Goal: Task Accomplishment & Management: Use online tool/utility

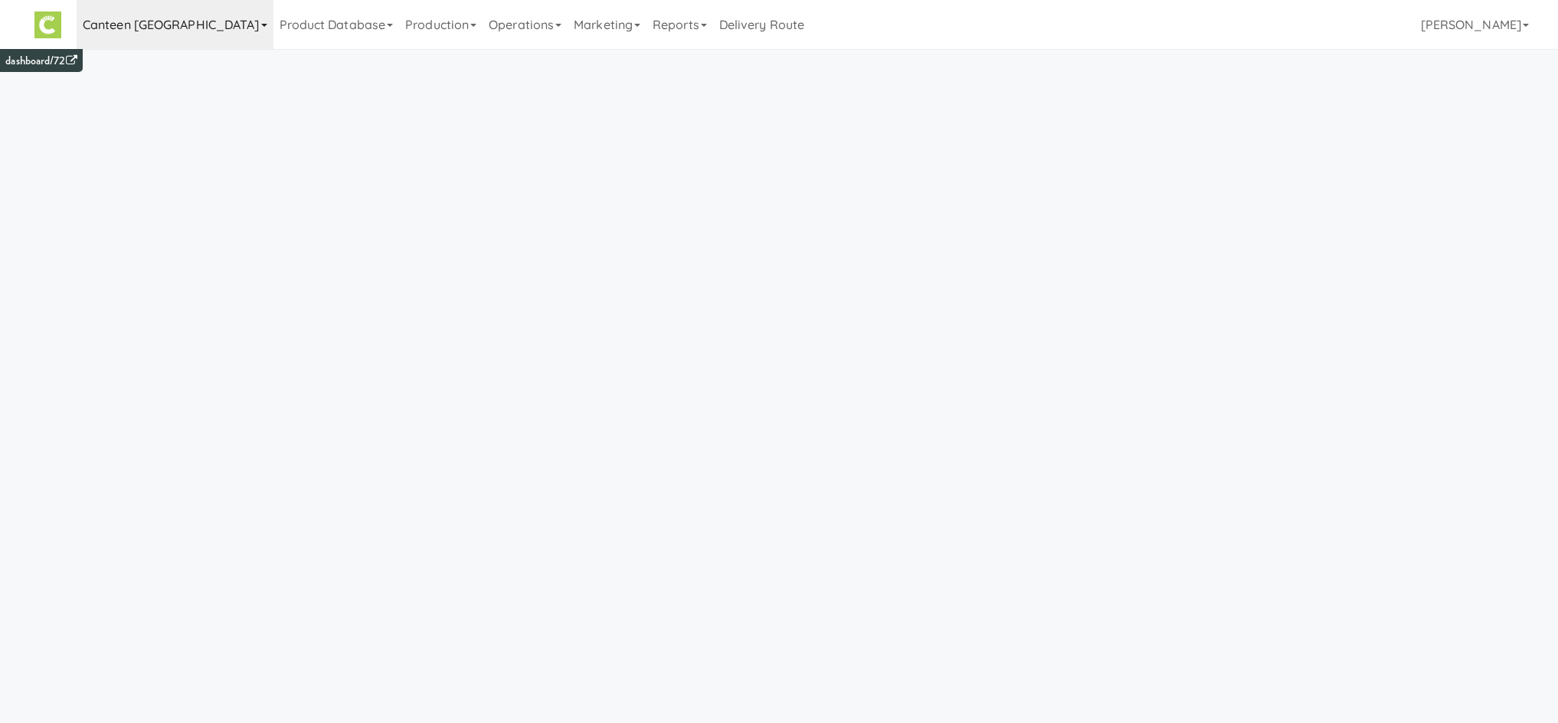
click at [119, 36] on link "Canteen [GEOGRAPHIC_DATA]" at bounding box center [175, 24] width 197 height 49
click at [127, 61] on input "text" at bounding box center [192, 64] width 230 height 23
type input "c"
type input "all"
click at [148, 241] on div "All" at bounding box center [205, 246] width 189 height 23
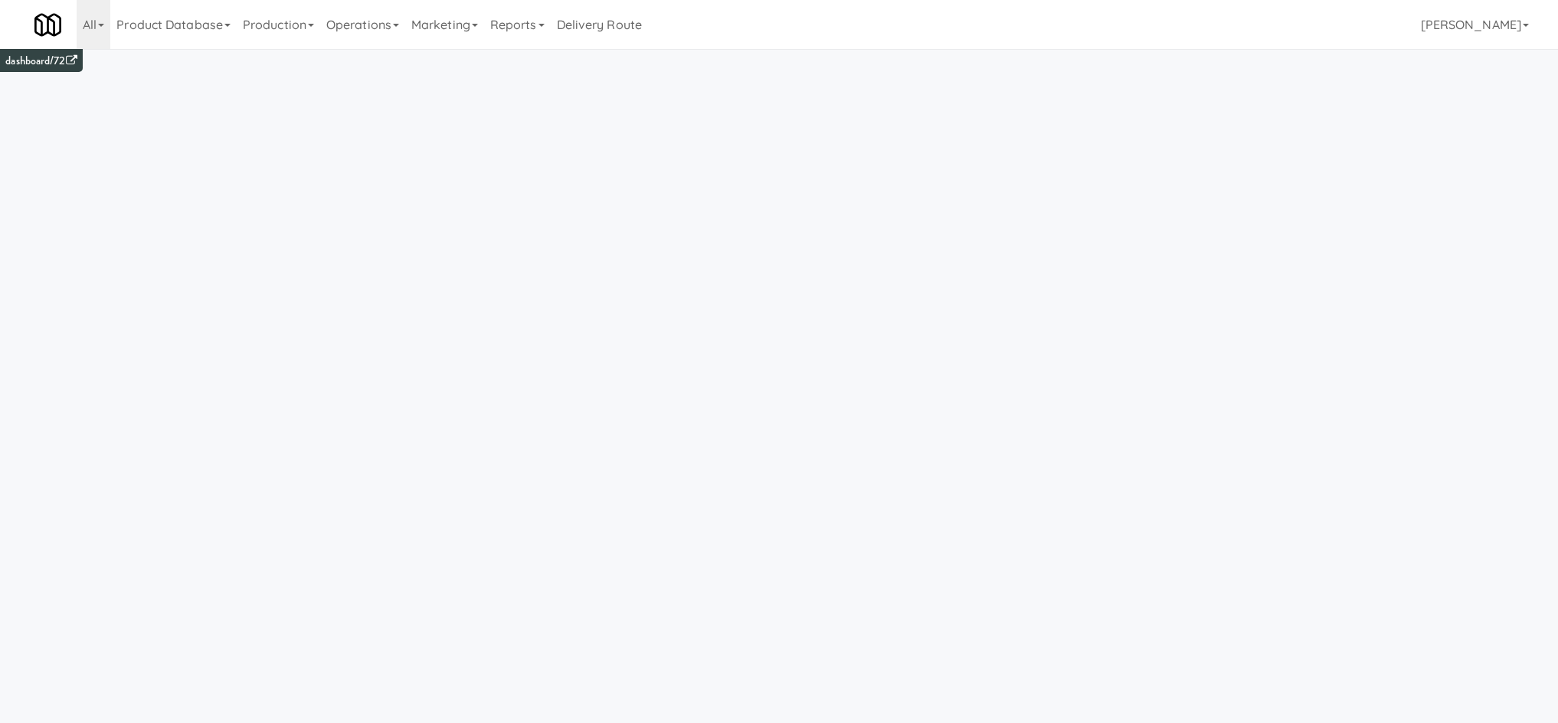
drag, startPoint x: 385, startPoint y: 31, endPoint x: 396, endPoint y: 100, distance: 69.7
click at [384, 31] on link "Operations" at bounding box center [362, 24] width 85 height 49
click at [407, 217] on link "Cabinets" at bounding box center [381, 220] width 123 height 28
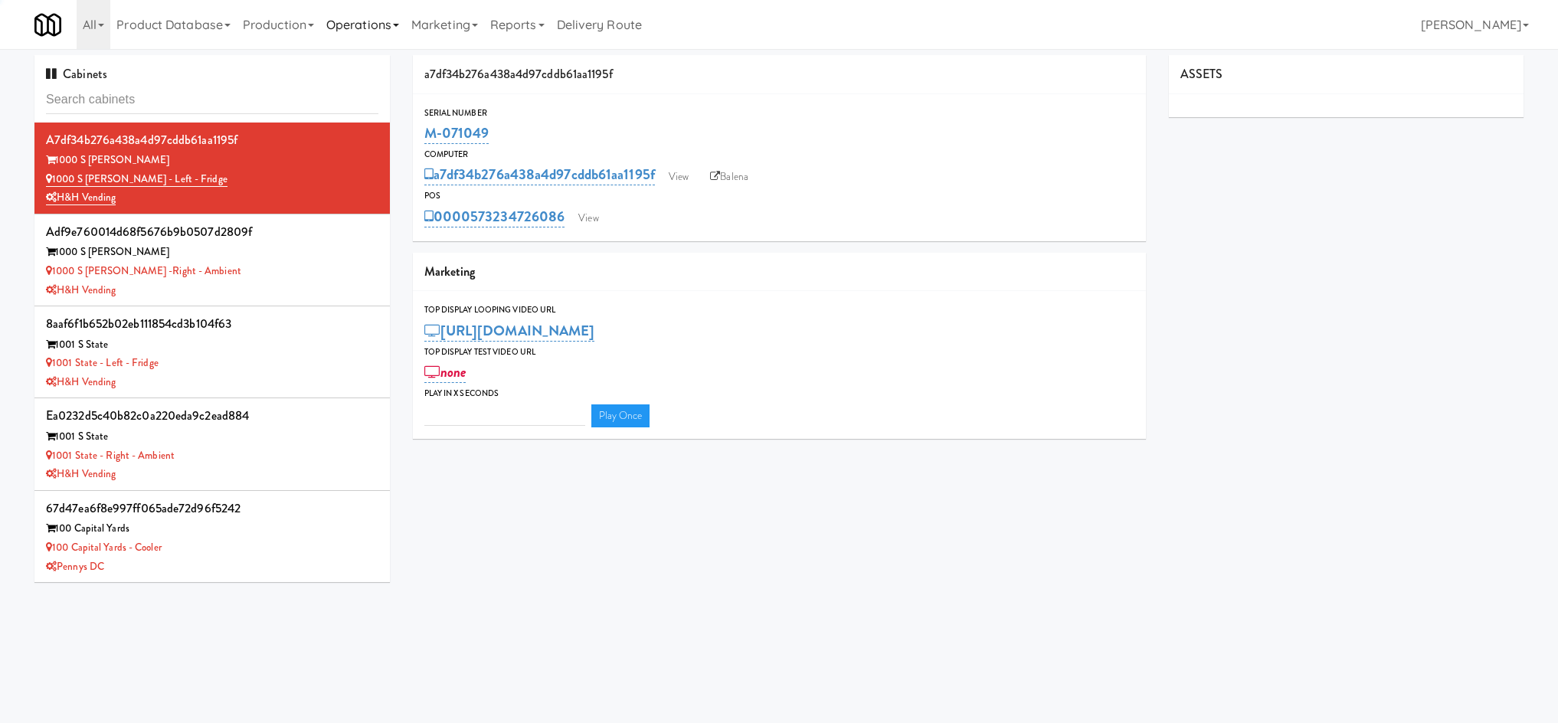
type input "3"
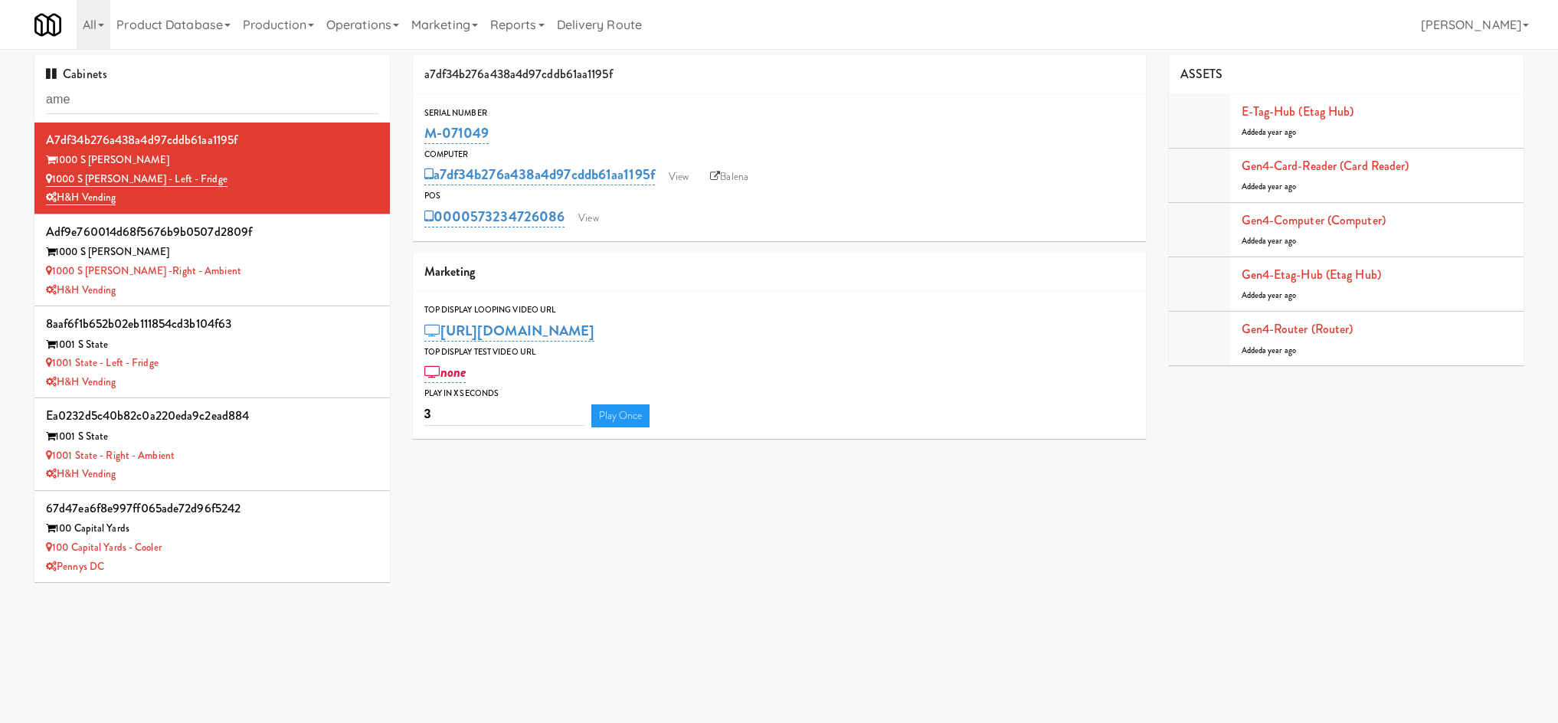
type input "ame"
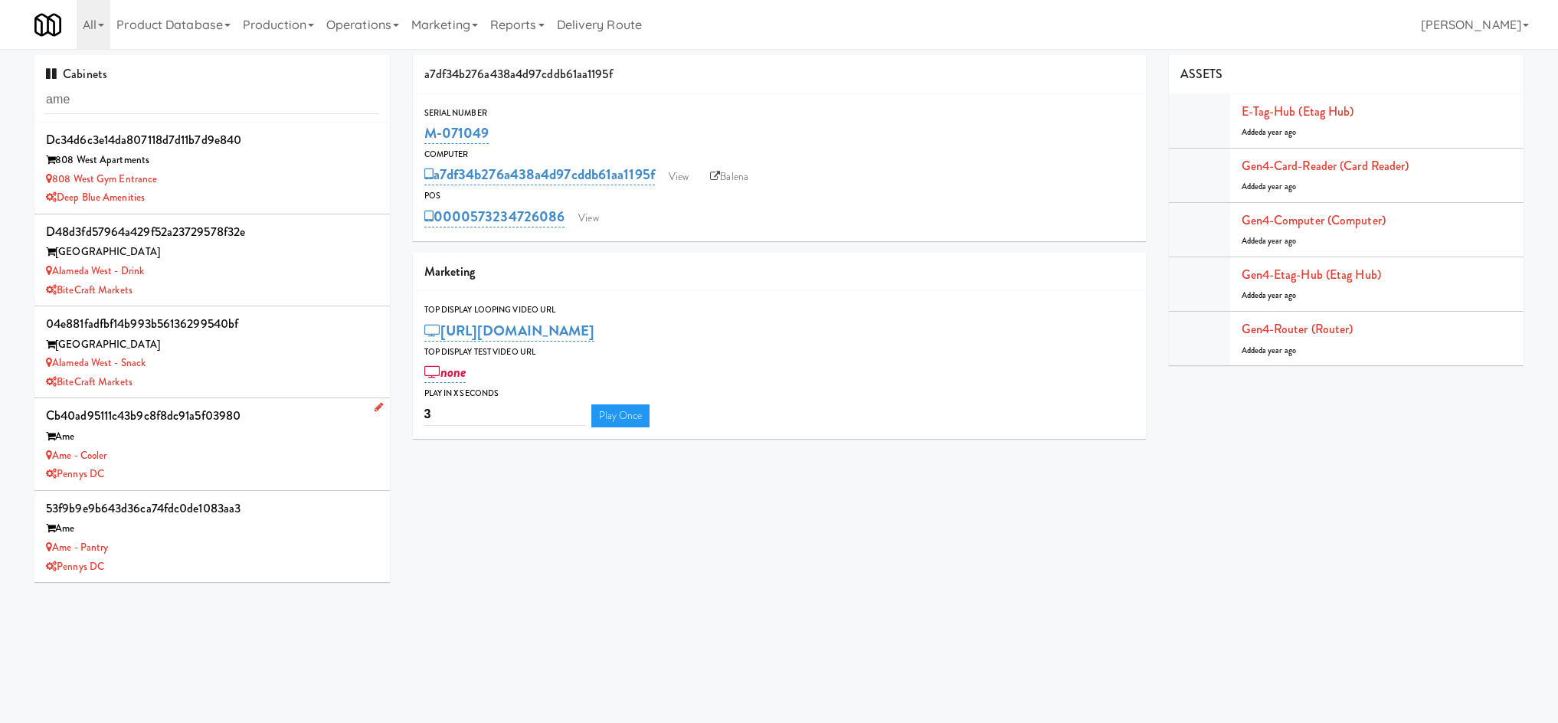
click at [195, 453] on div "Ame - Cooler" at bounding box center [212, 455] width 332 height 19
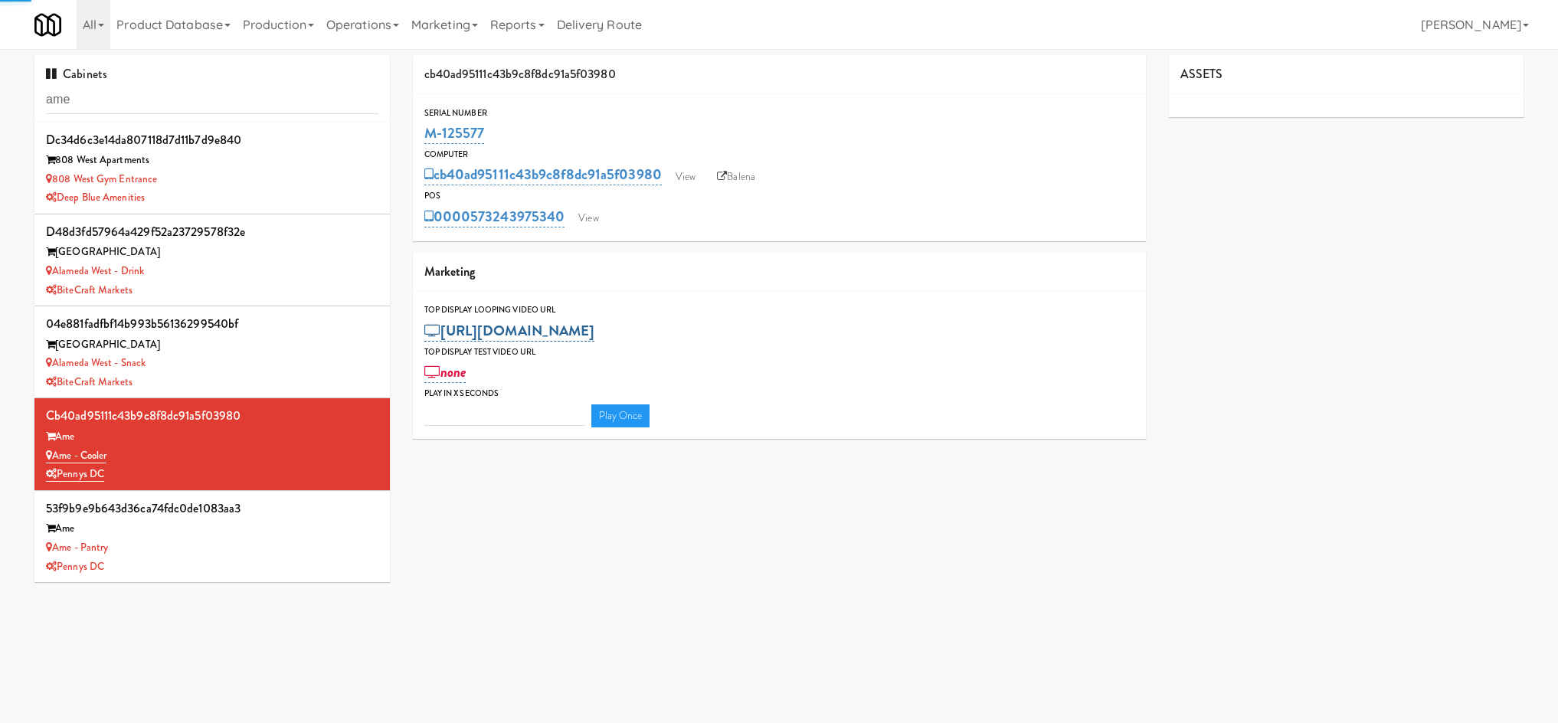
type input "3"
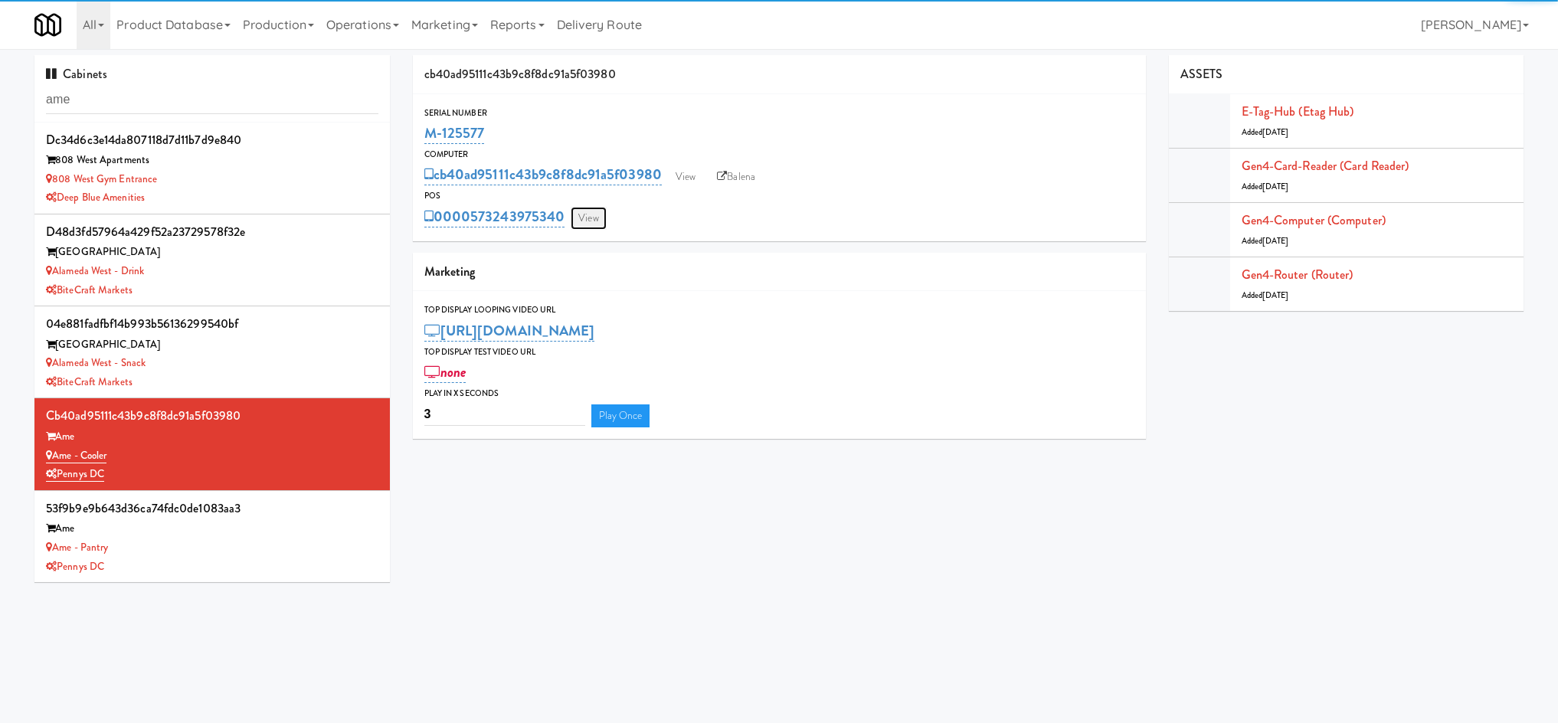
click at [577, 219] on link "View" at bounding box center [588, 218] width 35 height 23
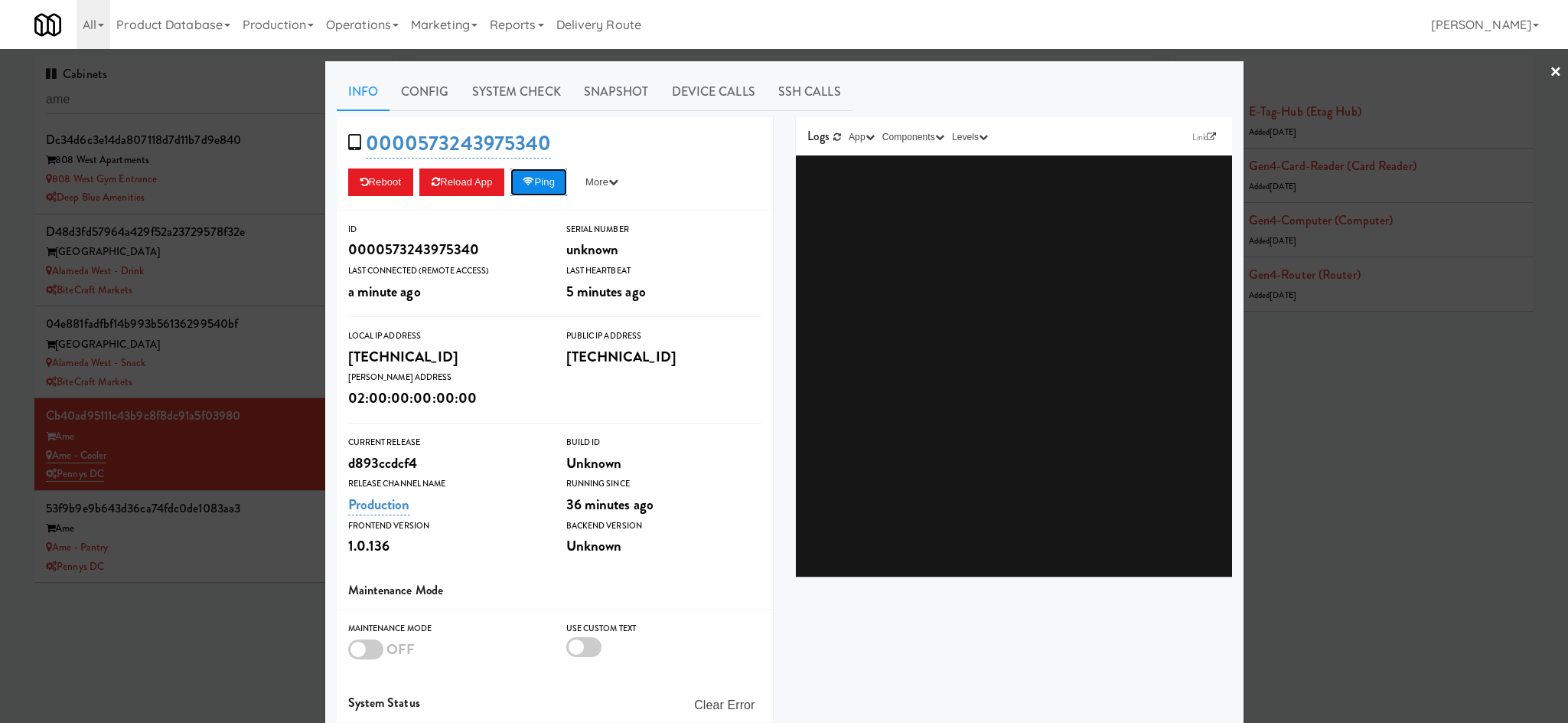
click at [545, 195] on button "Ping" at bounding box center [539, 182] width 57 height 28
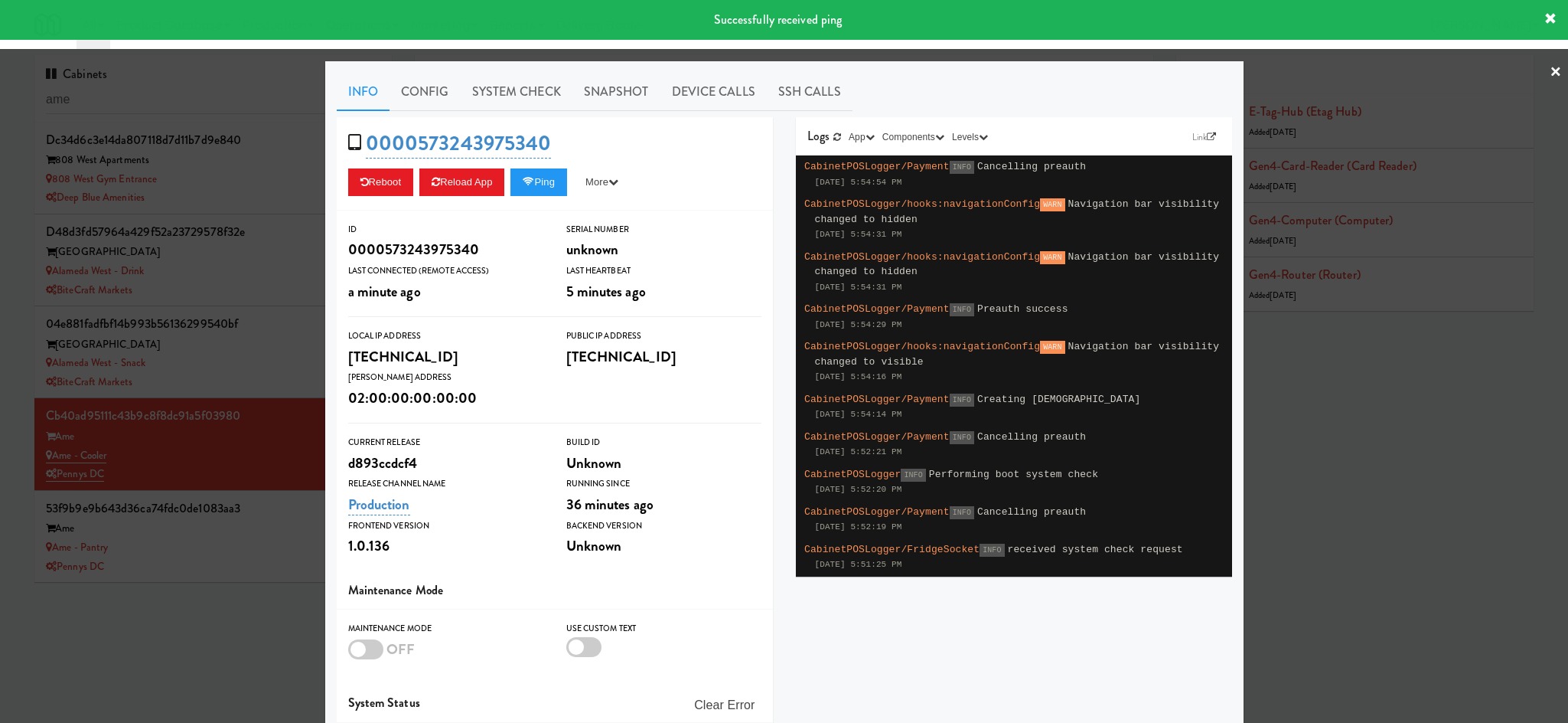
click at [247, 577] on div at bounding box center [784, 361] width 1568 height 723
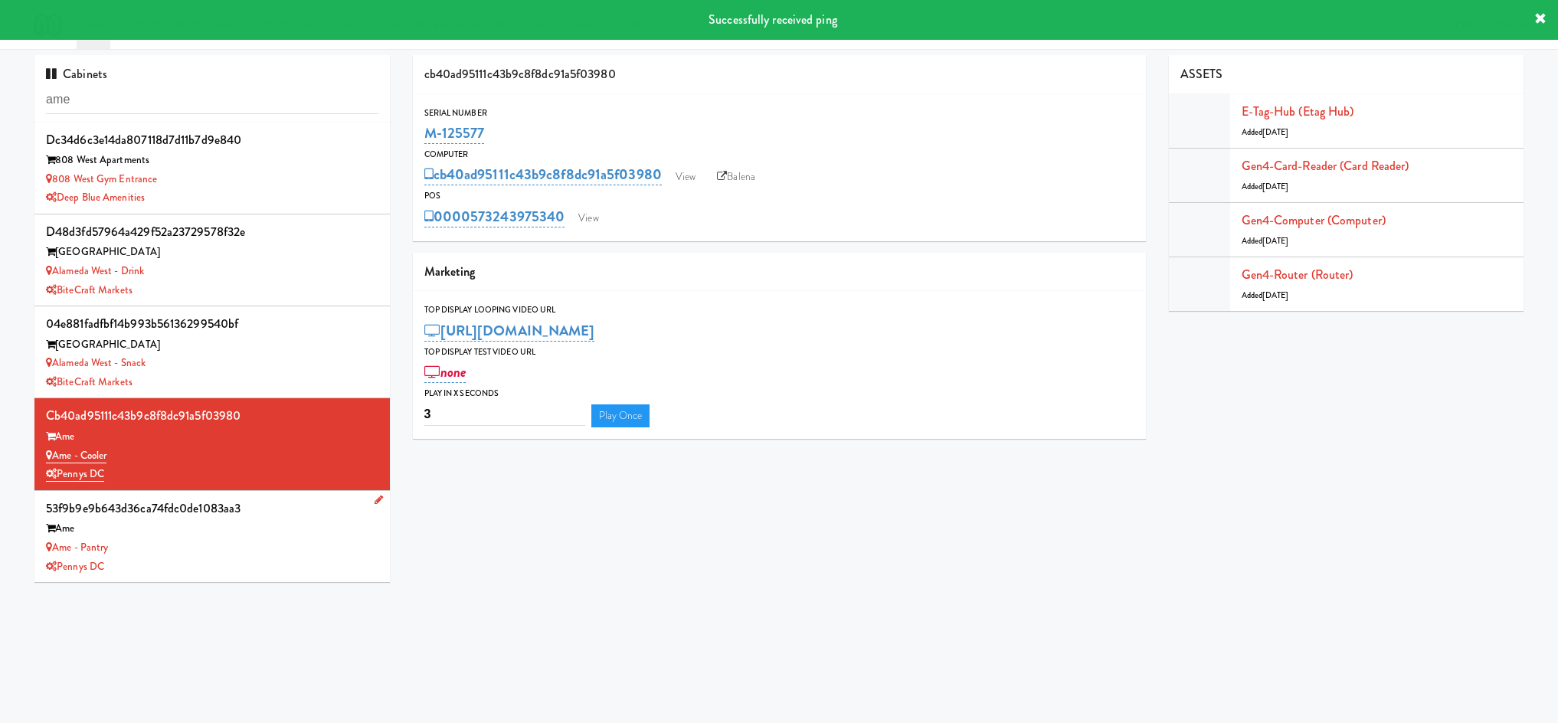
click at [247, 572] on div "Pennys DC" at bounding box center [212, 566] width 332 height 19
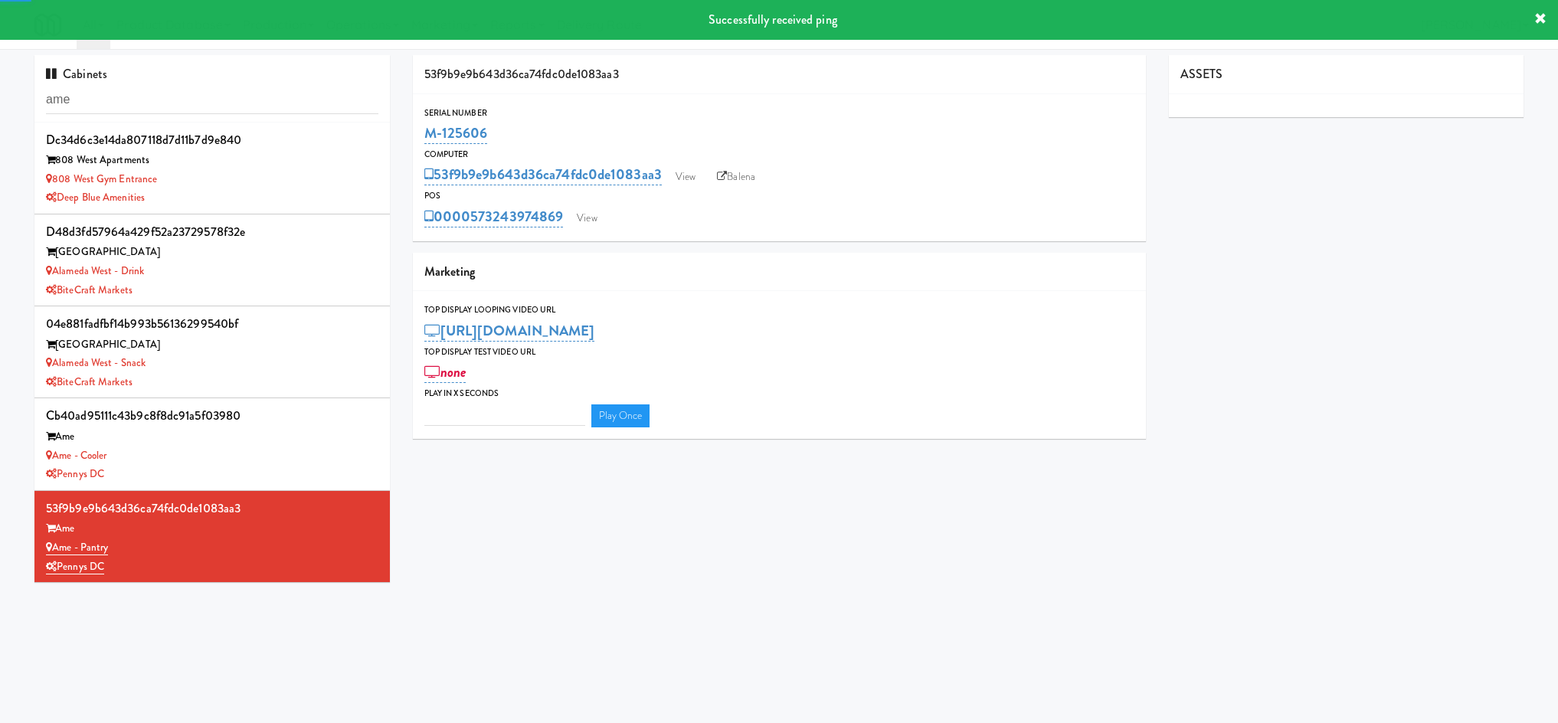
type input "3"
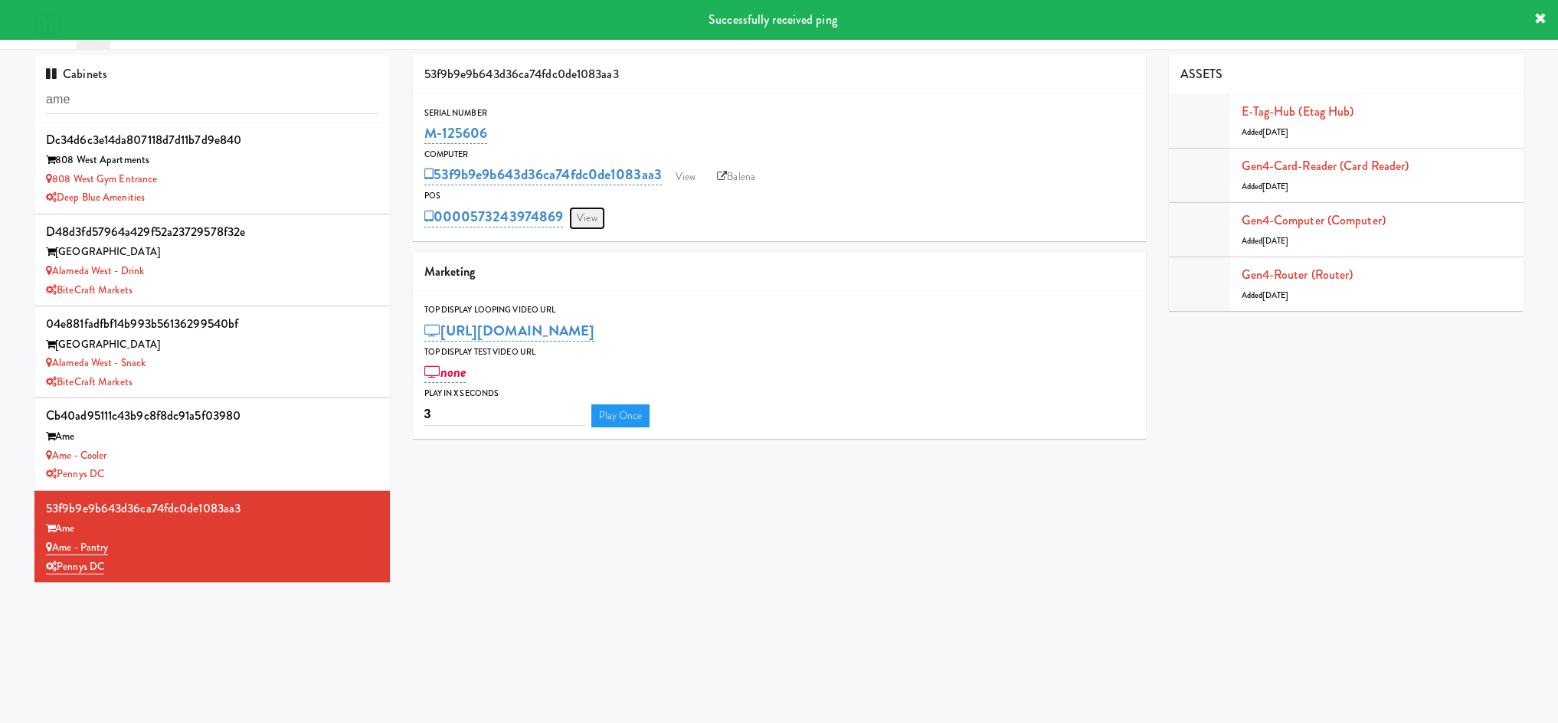
click at [594, 221] on link "View" at bounding box center [586, 218] width 35 height 23
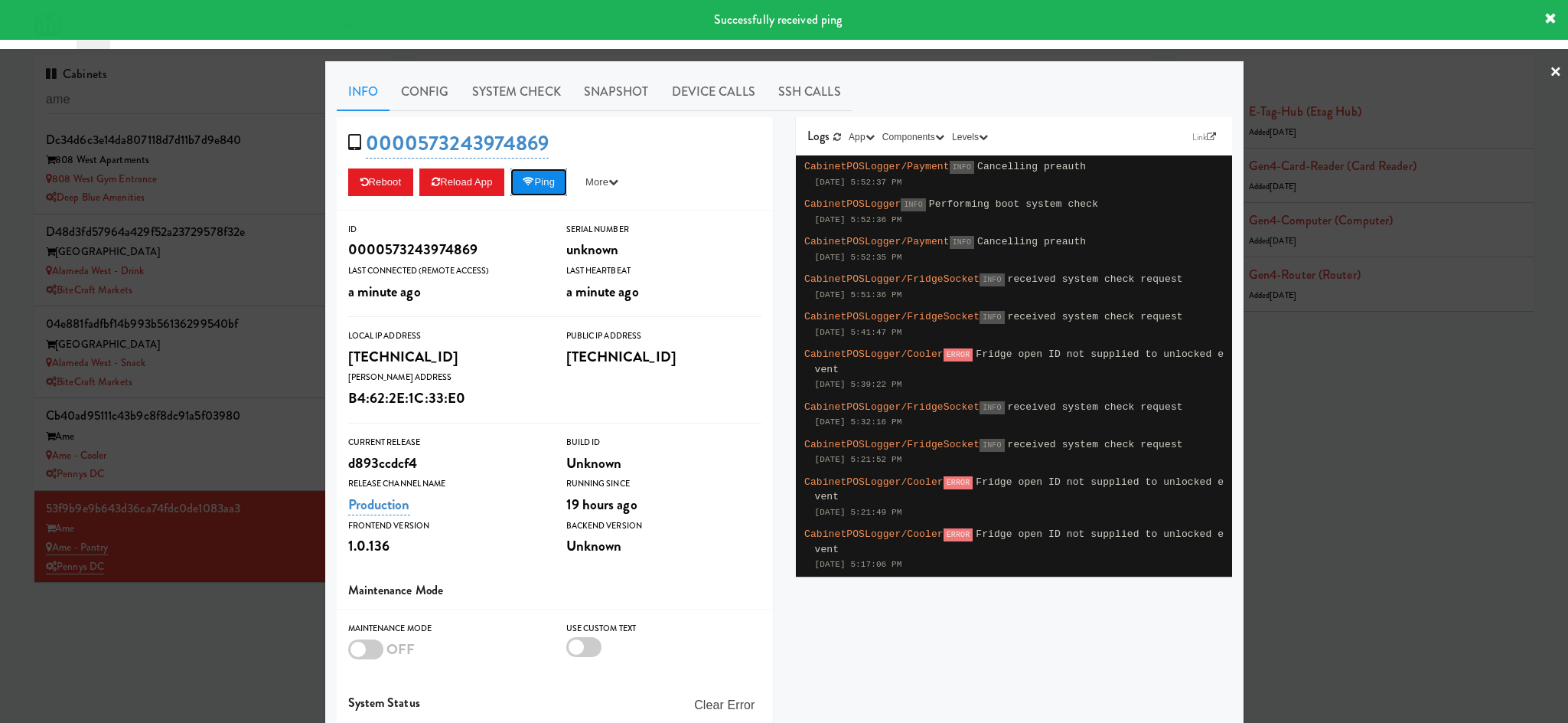
click at [543, 181] on button "Ping" at bounding box center [539, 182] width 57 height 28
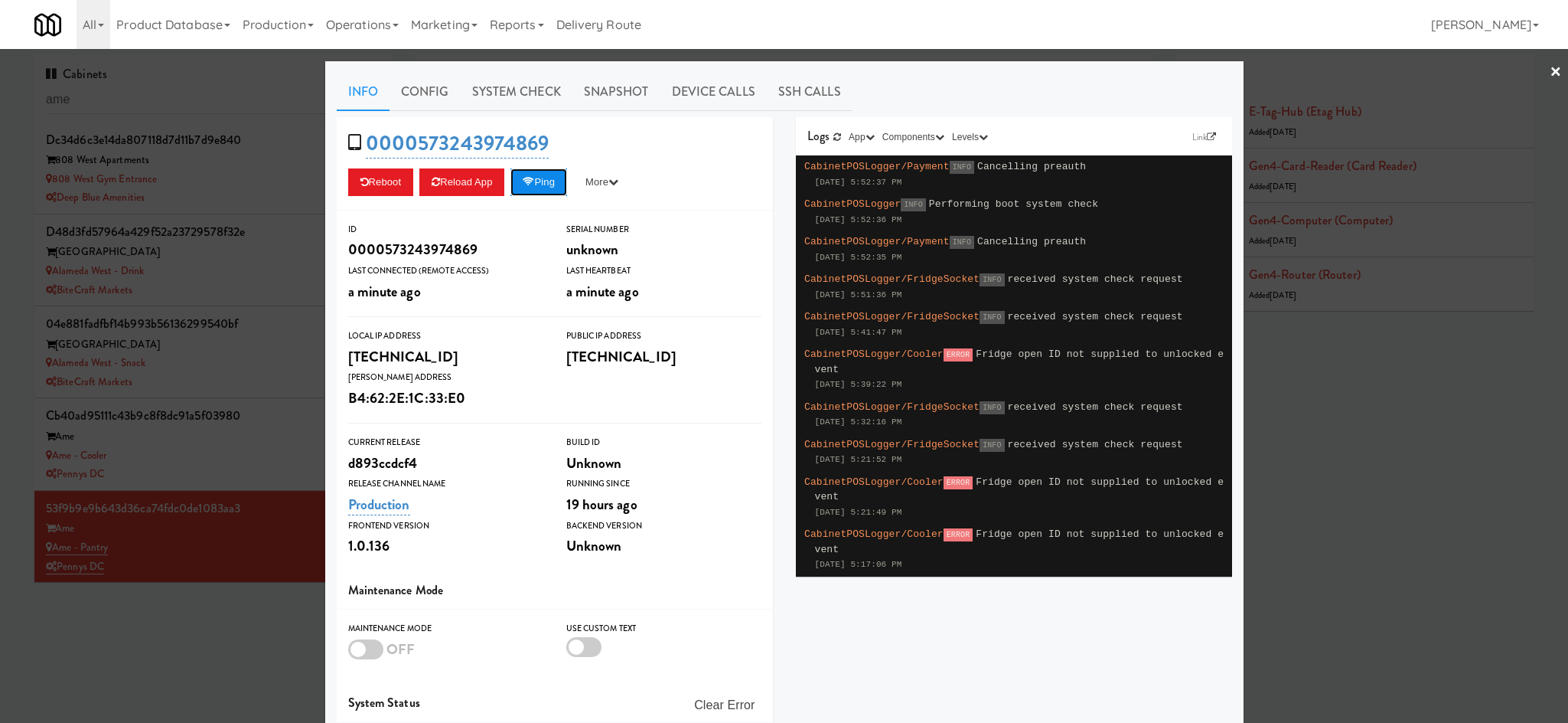
click at [543, 182] on button "Ping" at bounding box center [539, 182] width 57 height 28
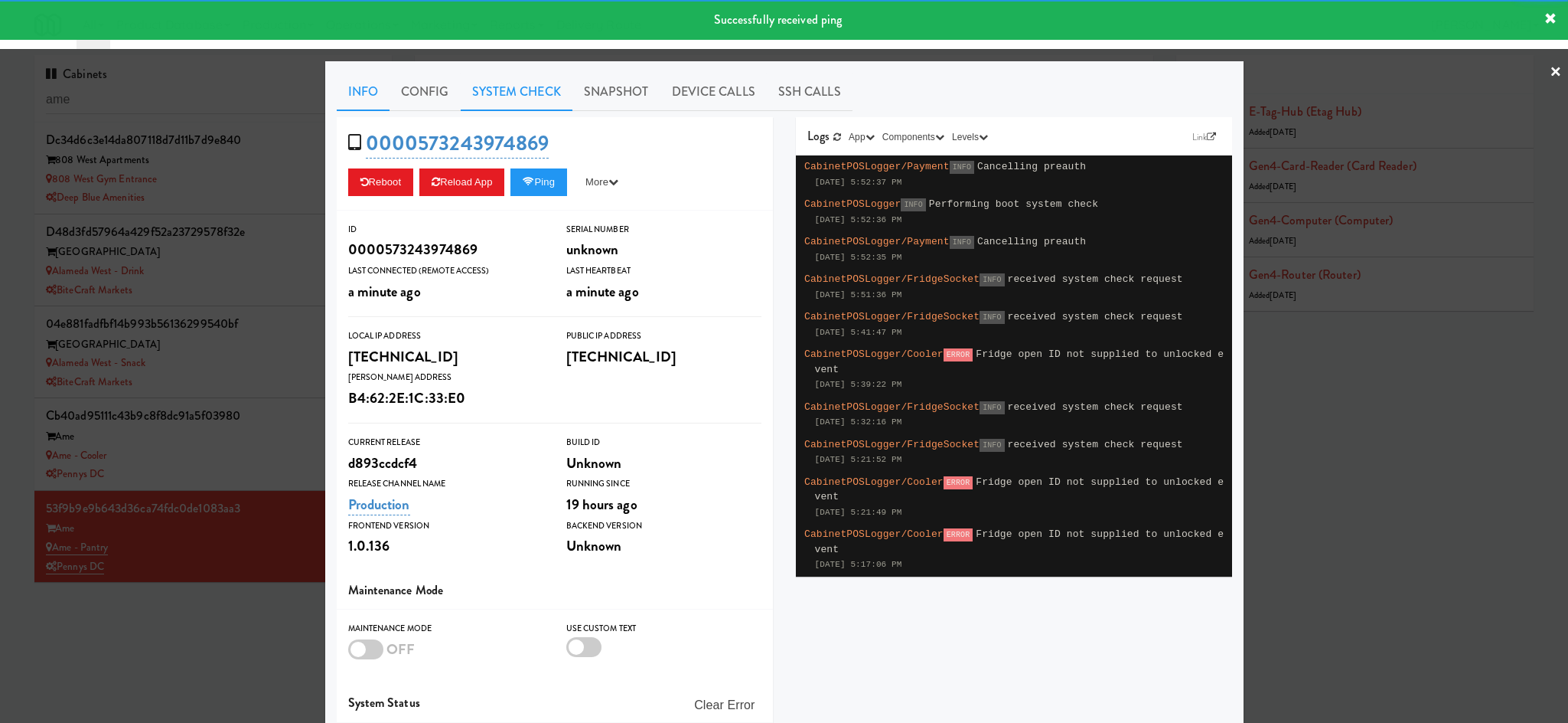
click at [515, 103] on link "System Check" at bounding box center [517, 92] width 112 height 38
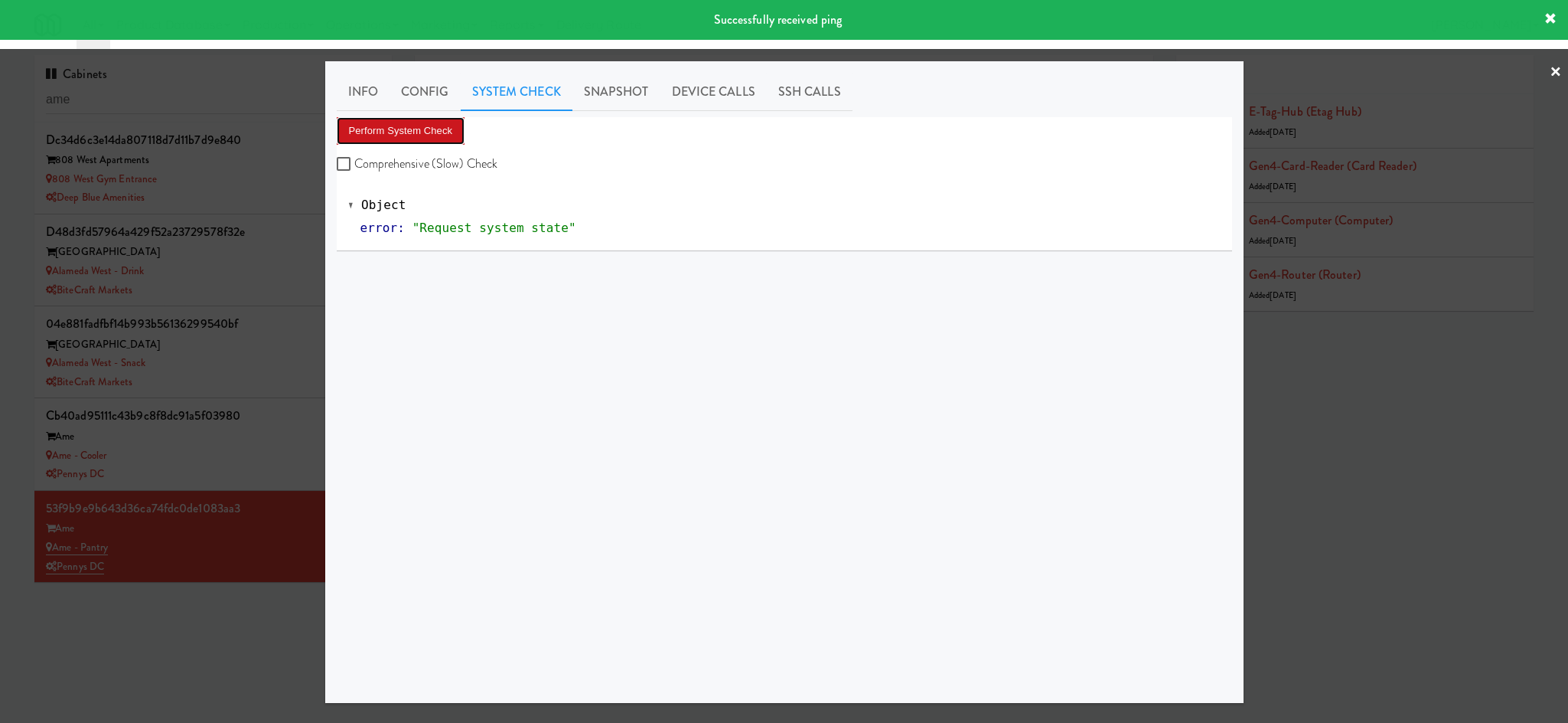
click at [433, 133] on button "Perform System Check" at bounding box center [401, 131] width 129 height 28
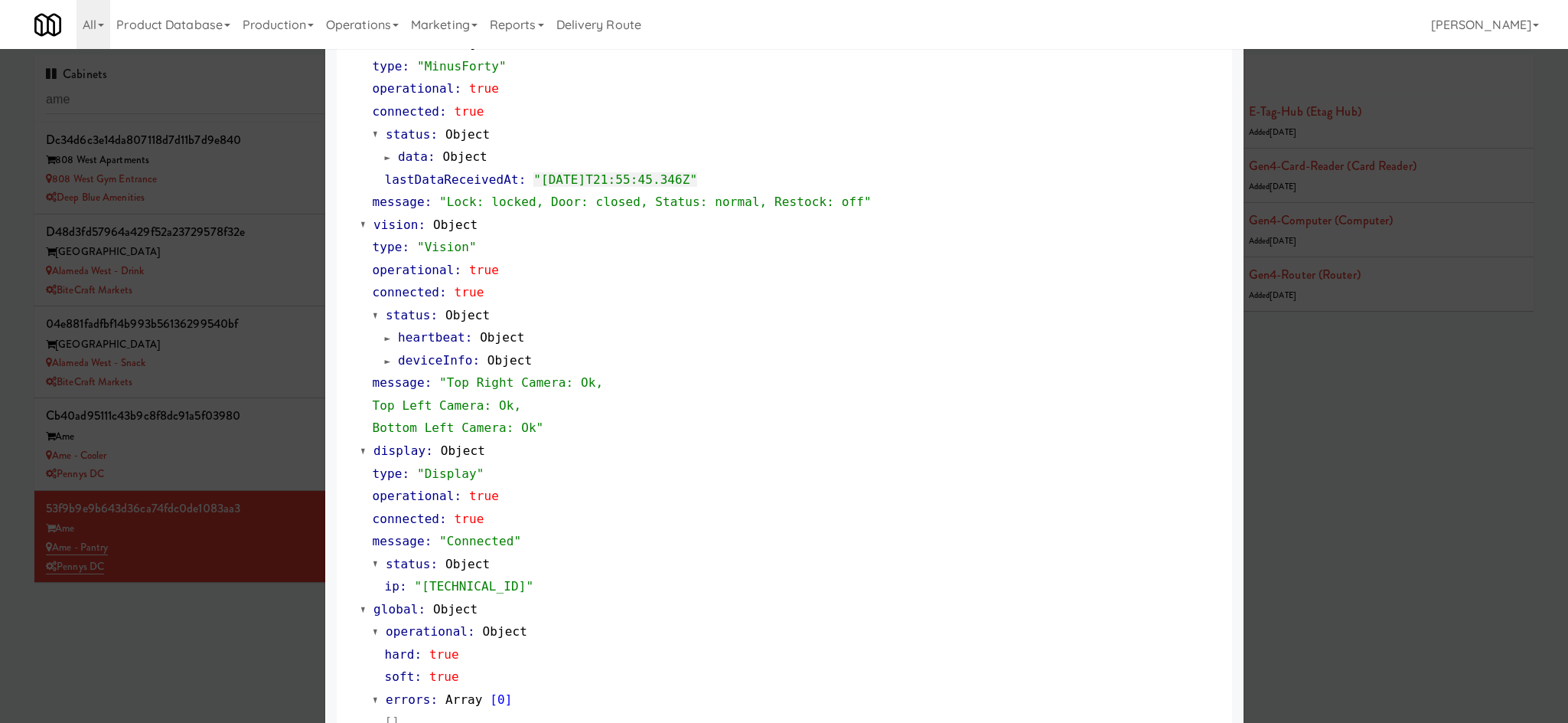
scroll to position [466, 0]
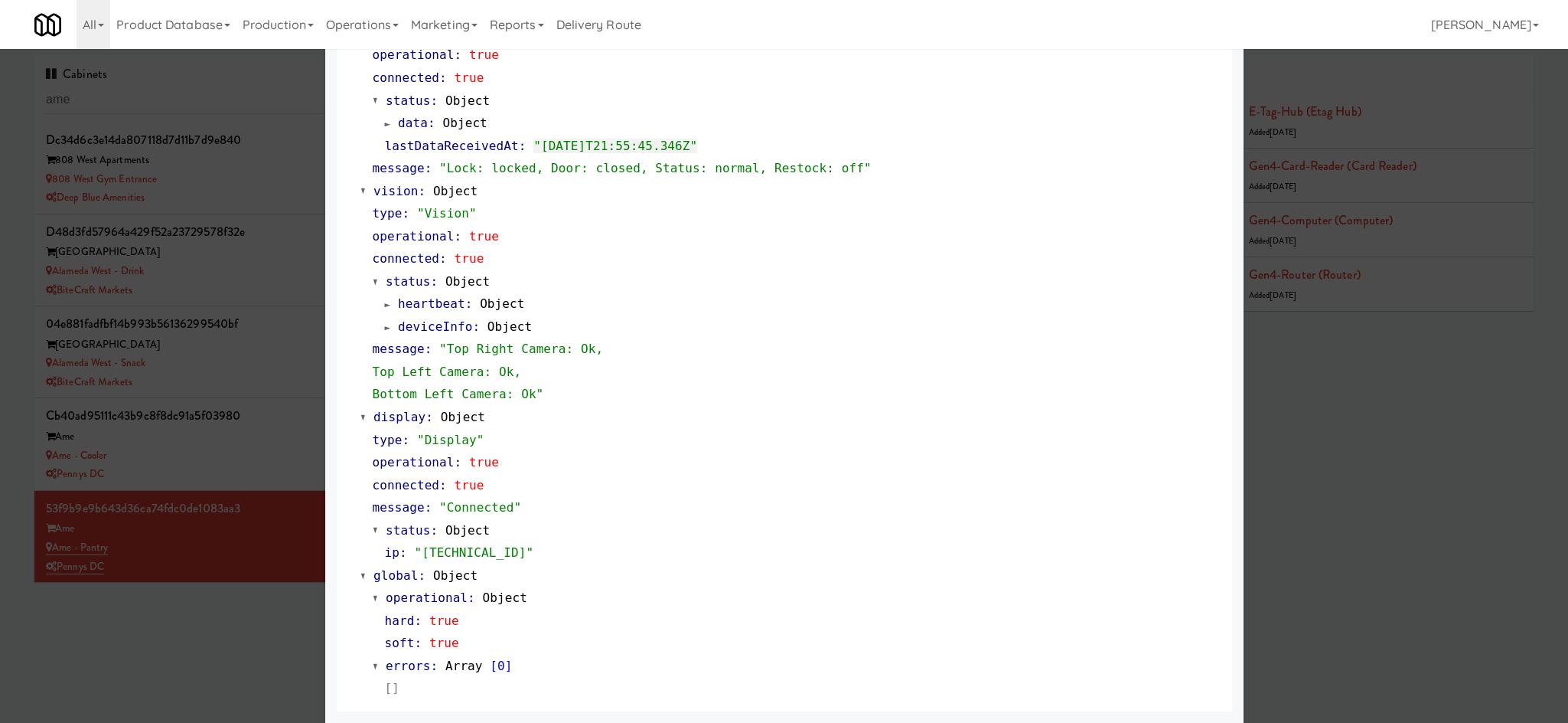
click at [172, 645] on div at bounding box center [784, 361] width 1568 height 723
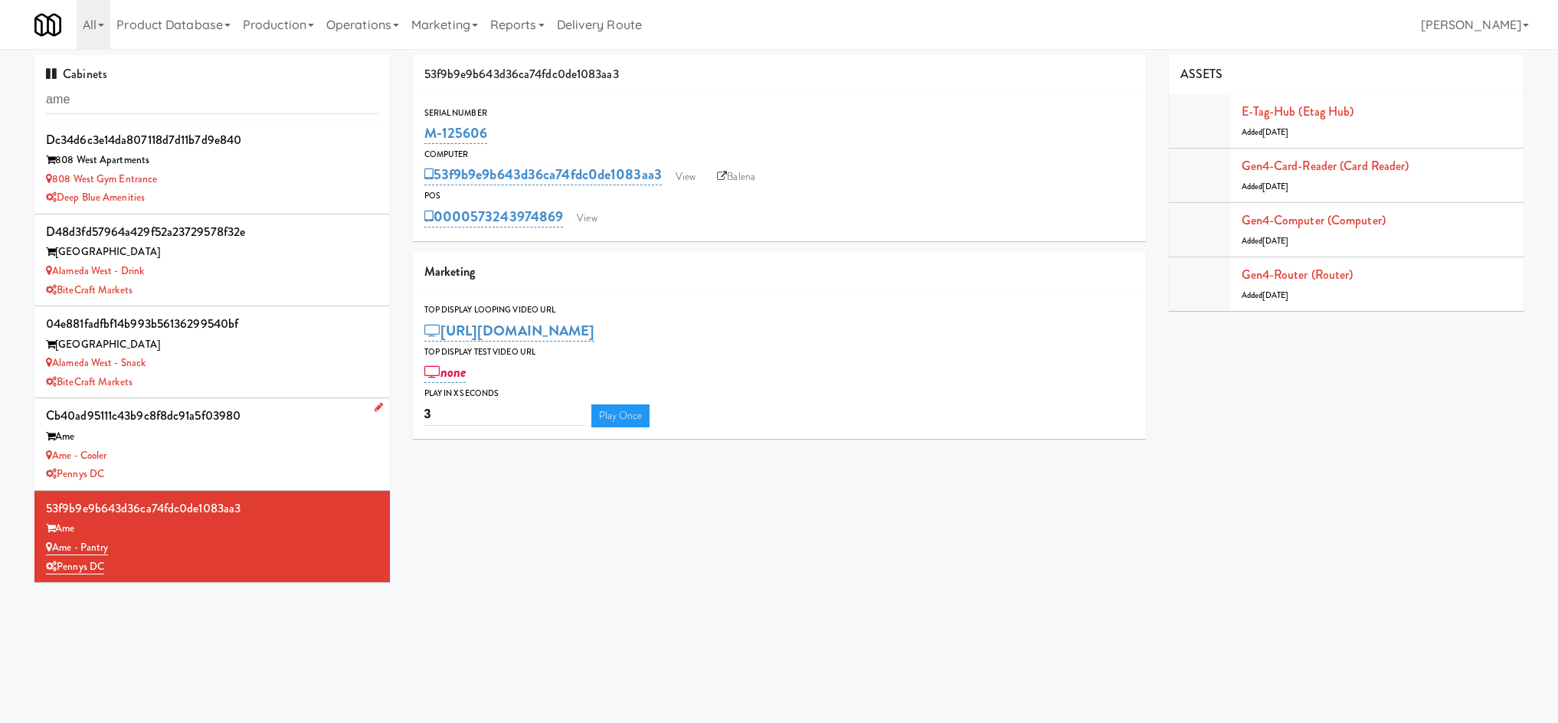
click at [252, 451] on div "Ame - Cooler" at bounding box center [212, 455] width 332 height 19
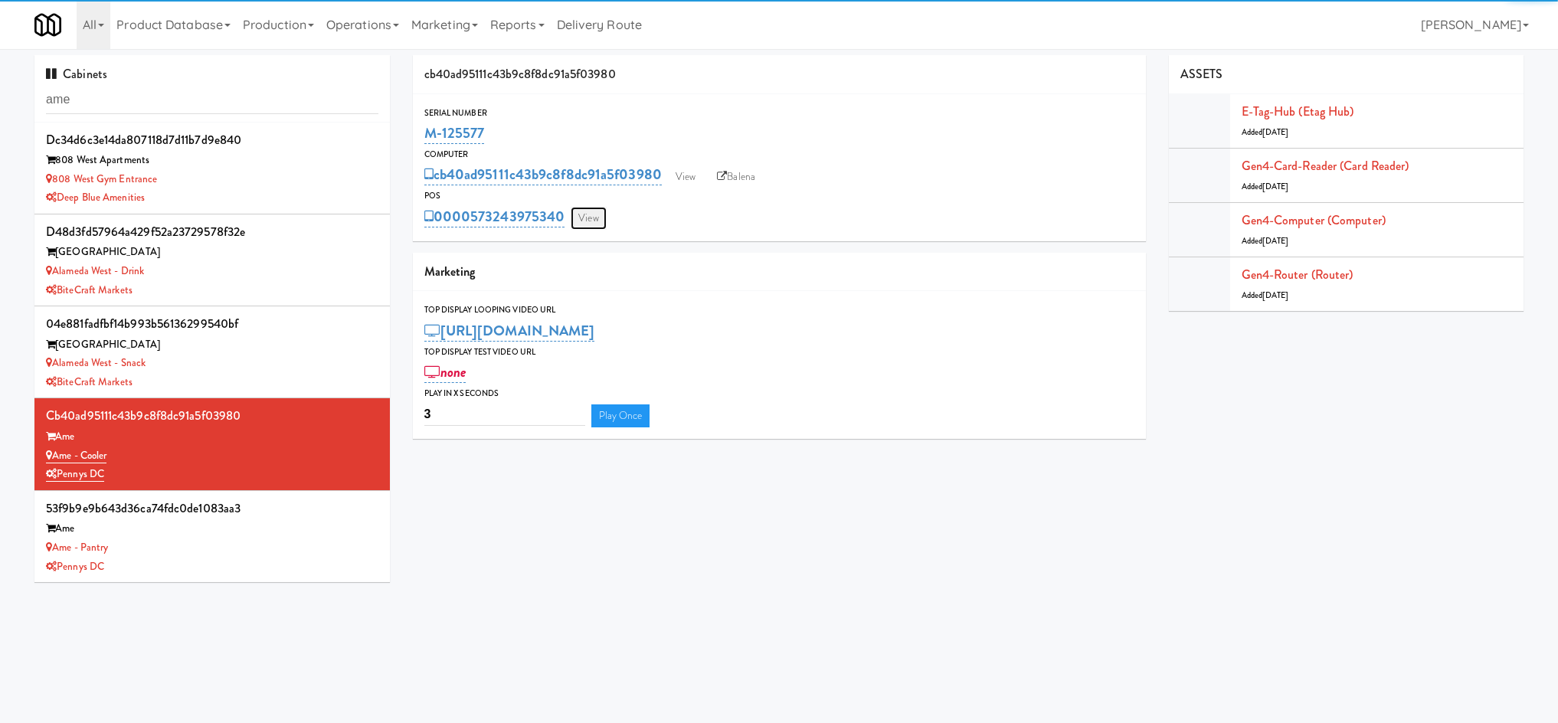
click at [604, 211] on link "View" at bounding box center [588, 218] width 35 height 23
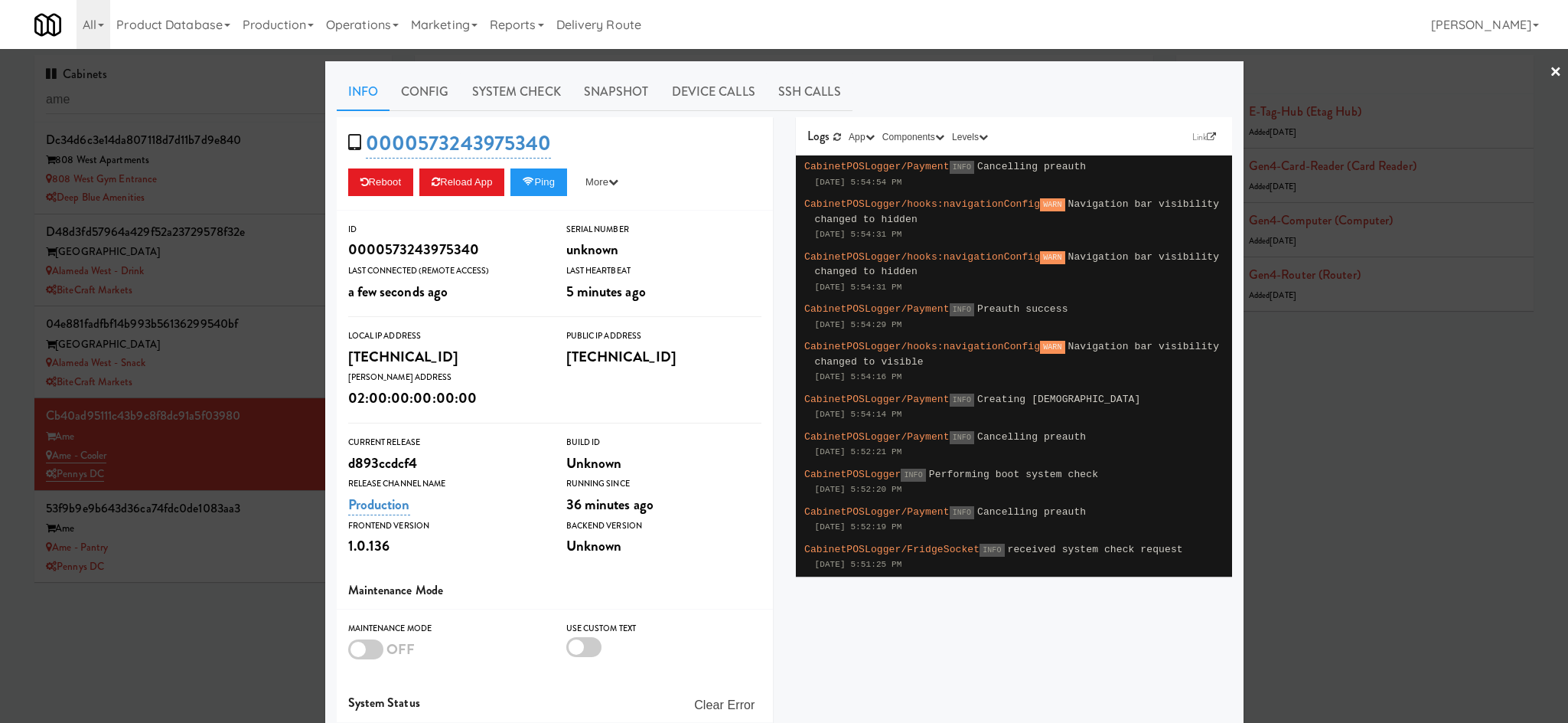
drag, startPoint x: 496, startPoint y: 88, endPoint x: 479, endPoint y: 114, distance: 31.1
click at [496, 88] on link "System Check" at bounding box center [517, 92] width 112 height 38
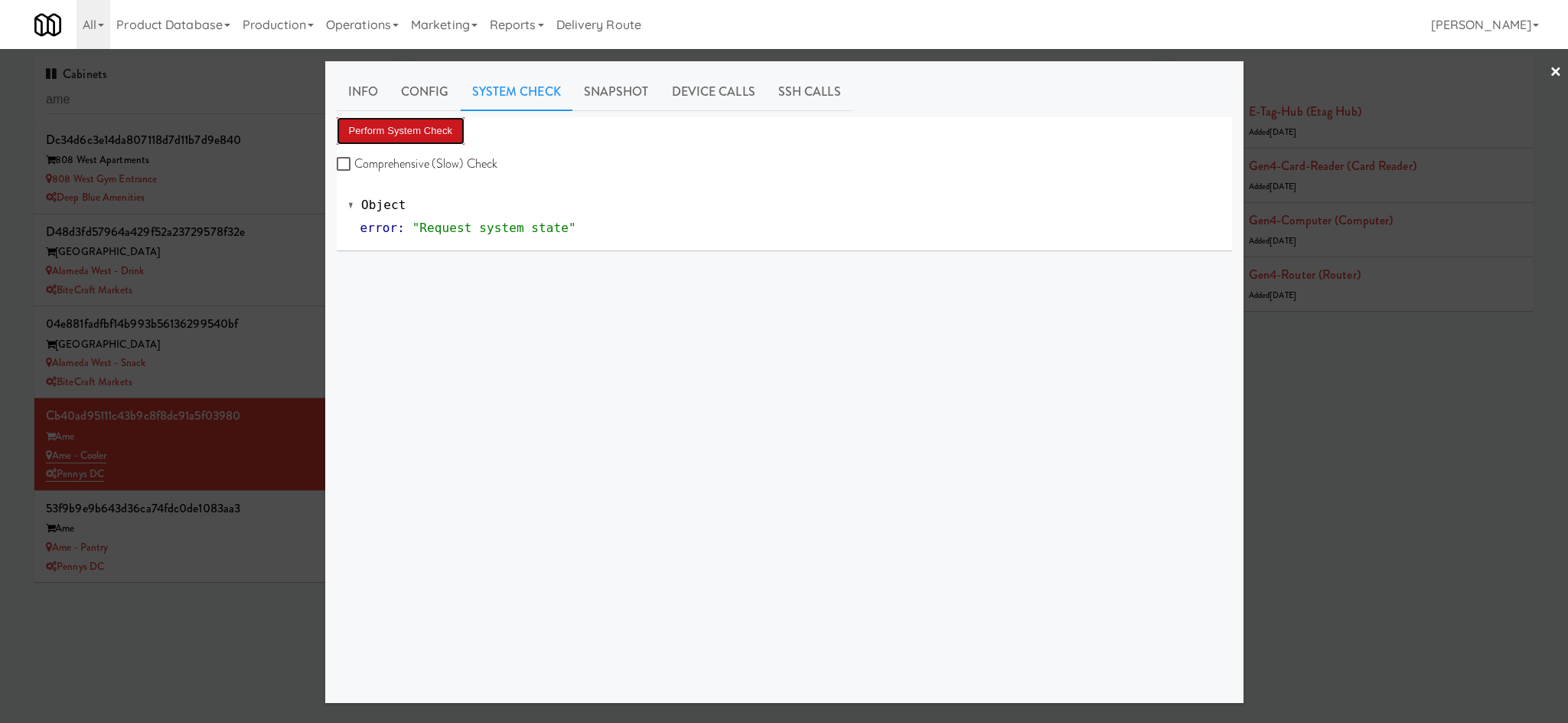
click at [435, 136] on button "Perform System Check" at bounding box center [401, 131] width 129 height 28
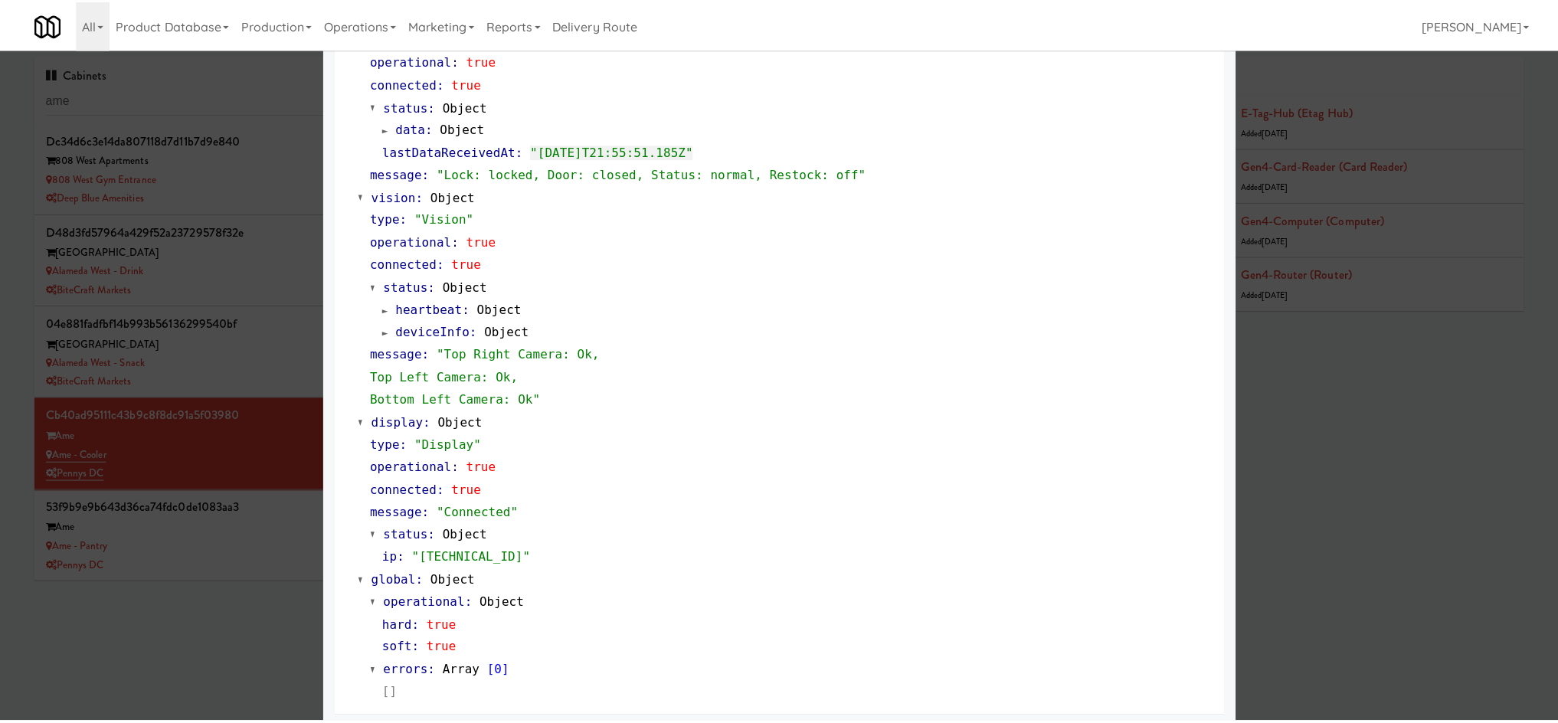
scroll to position [466, 0]
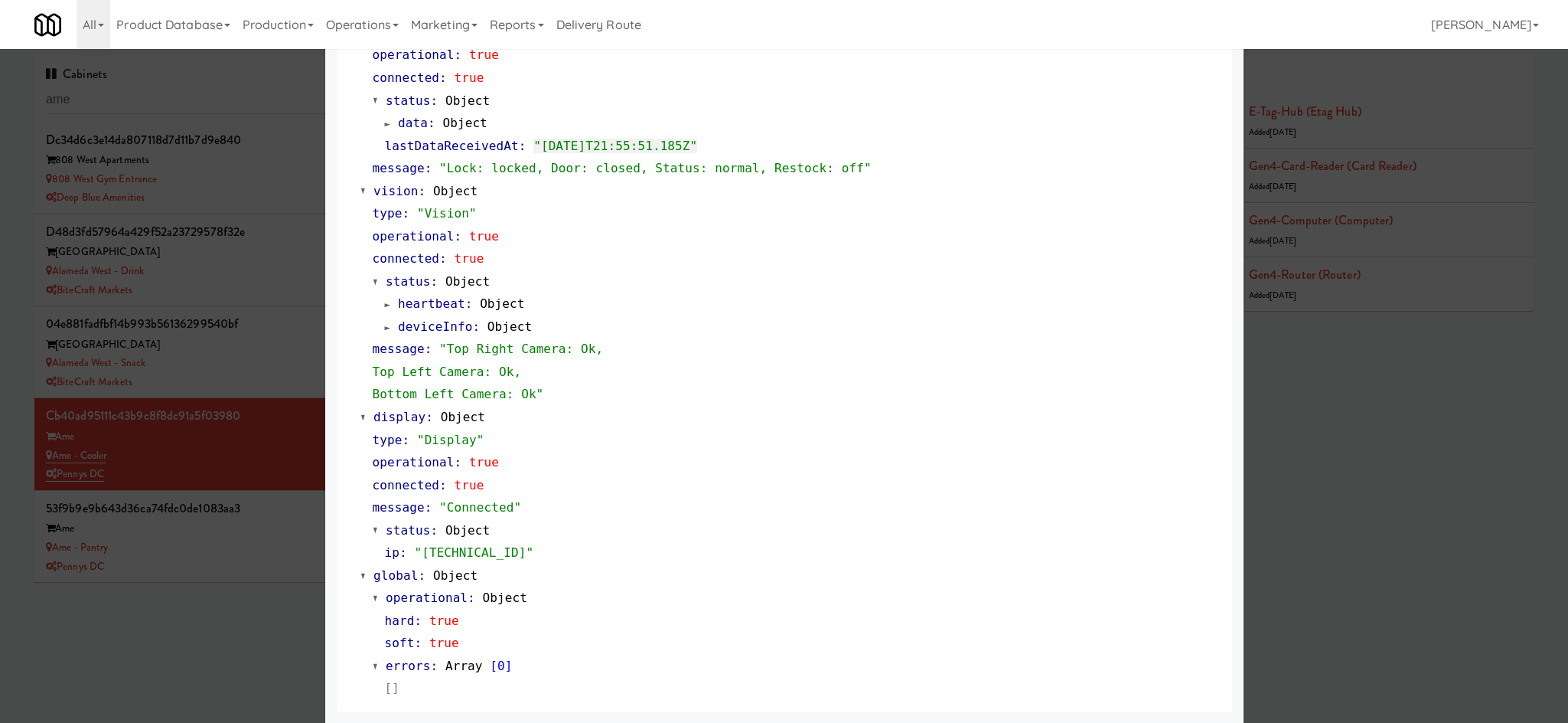
click at [172, 620] on div at bounding box center [784, 361] width 1568 height 723
